Goal: Task Accomplishment & Management: Manage account settings

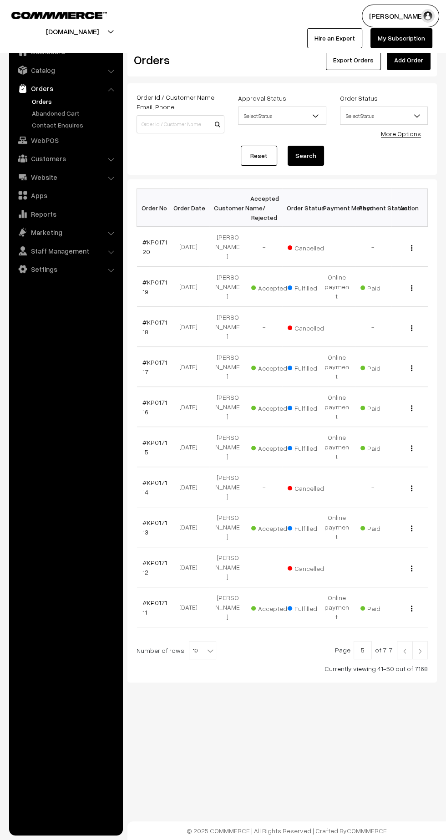
click at [420, 649] on img at bounding box center [420, 651] width 8 height 5
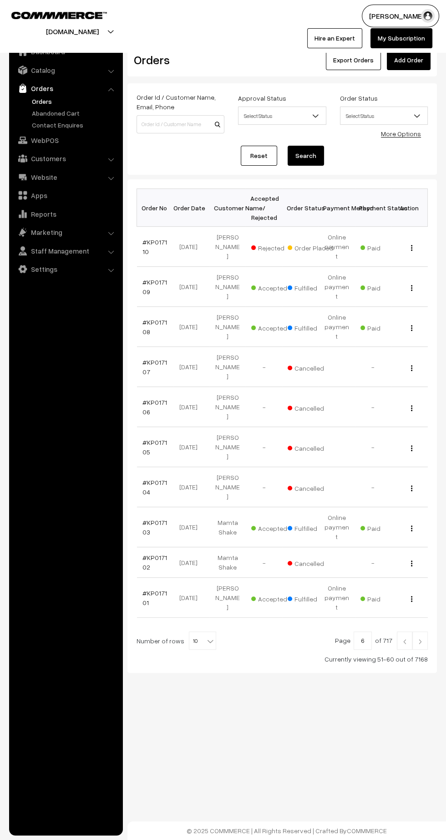
click at [419, 576] on div "Bulk Options Delete Selected Bulk Options Order No Order Date Customer Name Acc…" at bounding box center [283, 426] width 310 height 494
click at [420, 639] on img at bounding box center [420, 641] width 8 height 5
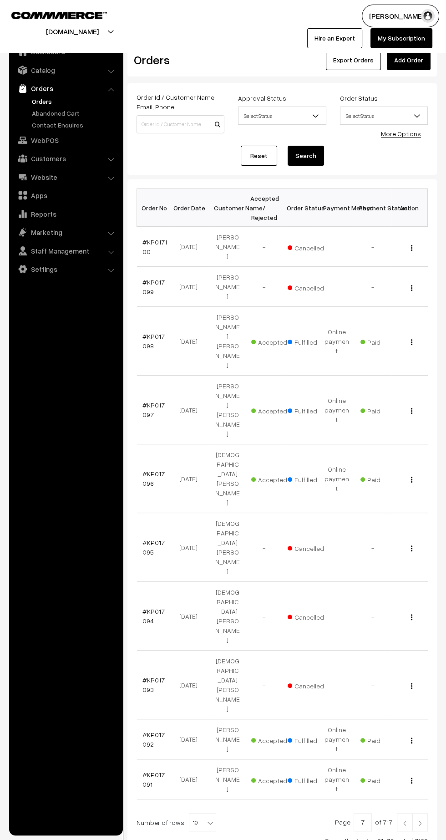
click at [418, 821] on img at bounding box center [420, 823] width 8 height 5
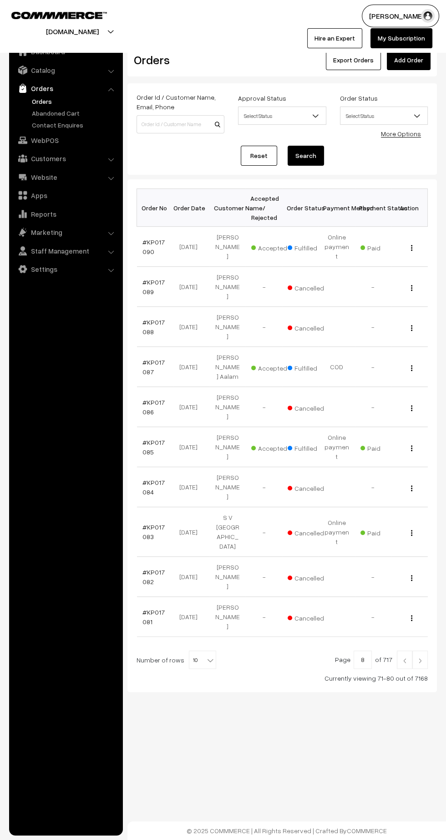
click at [420, 658] on img at bounding box center [420, 660] width 8 height 5
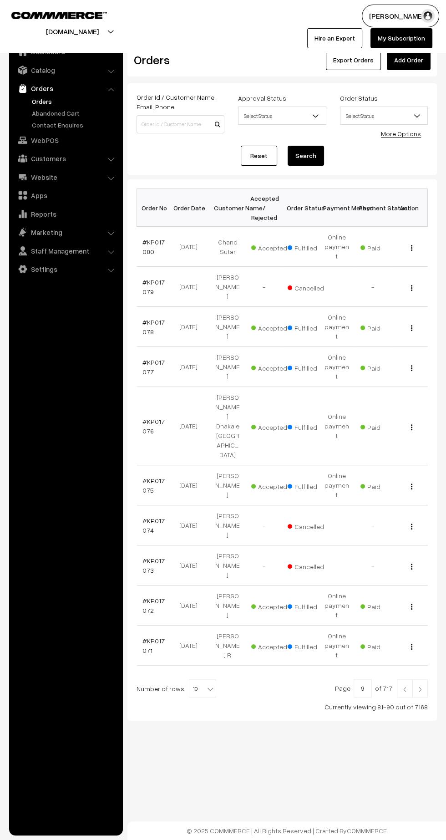
click at [145, 358] on link "#KP017077" at bounding box center [154, 366] width 22 height 17
